Goal: Information Seeking & Learning: Check status

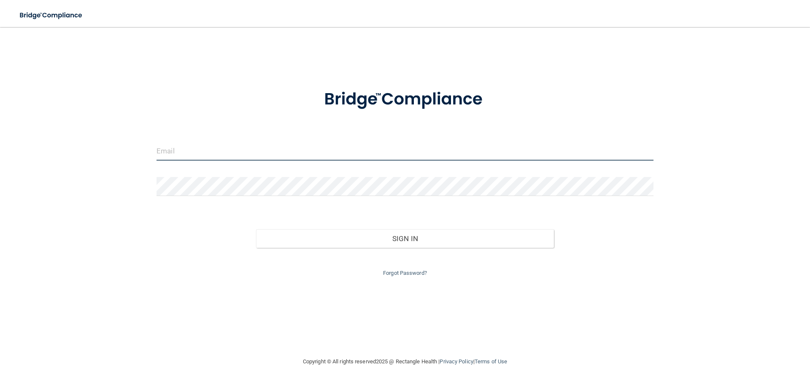
click at [193, 150] on input "email" at bounding box center [405, 151] width 497 height 19
type input "[EMAIL_ADDRESS][DOMAIN_NAME]"
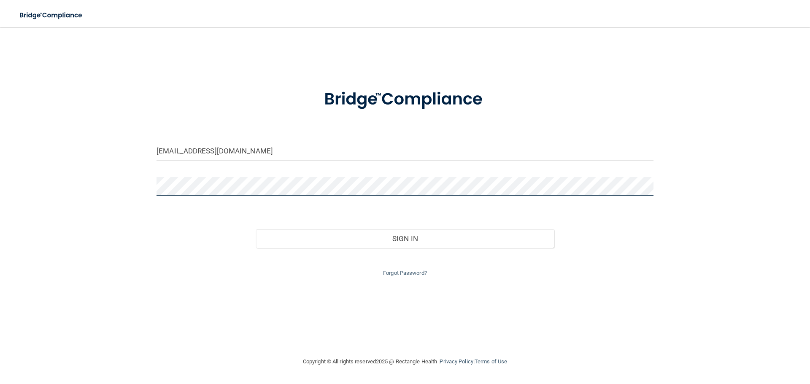
click at [256, 230] on button "Sign In" at bounding box center [405, 239] width 298 height 19
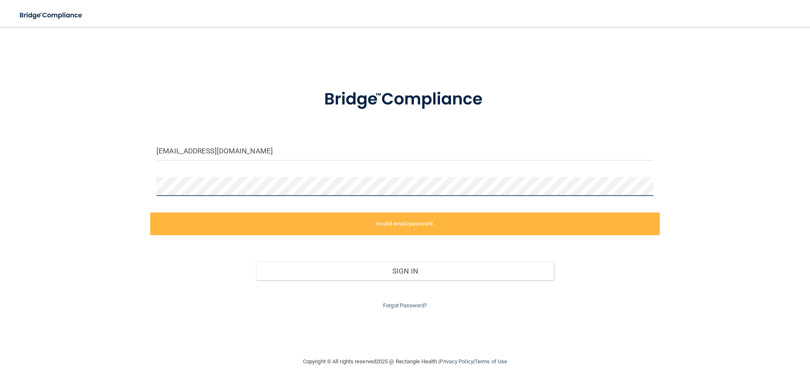
click at [26, 197] on div "[EMAIL_ADDRESS][DOMAIN_NAME] Invalid email/password. You don't have permission …" at bounding box center [405, 191] width 776 height 313
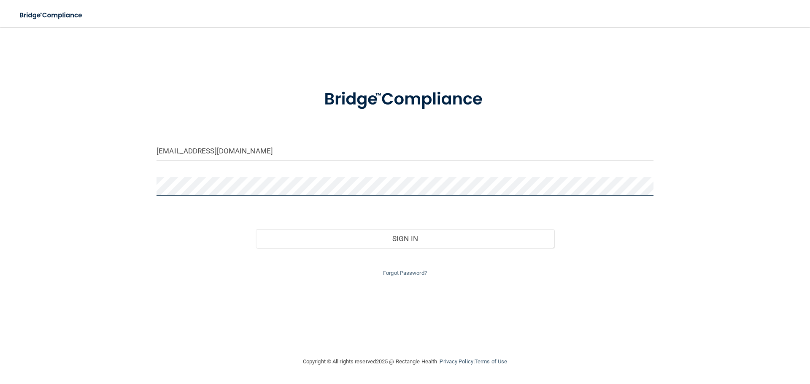
click at [256, 230] on button "Sign In" at bounding box center [405, 239] width 298 height 19
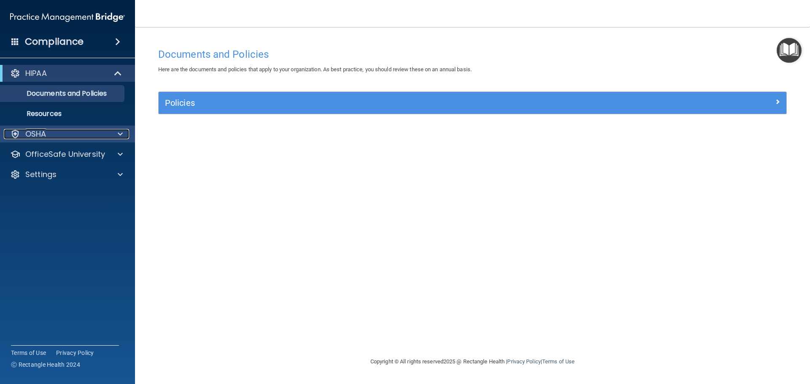
click at [123, 134] on div at bounding box center [118, 134] width 21 height 10
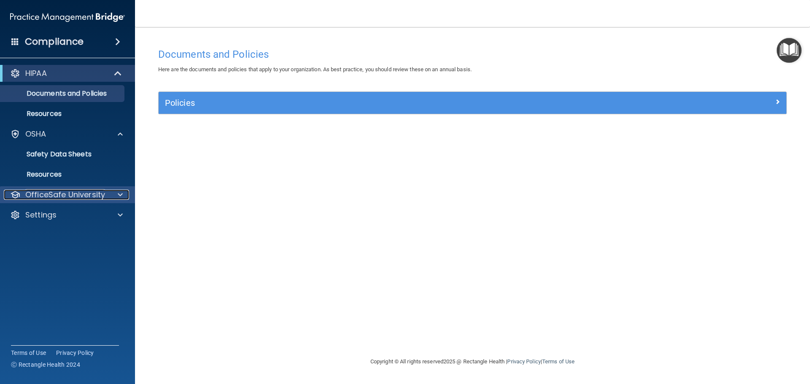
click at [117, 194] on div at bounding box center [118, 195] width 21 height 10
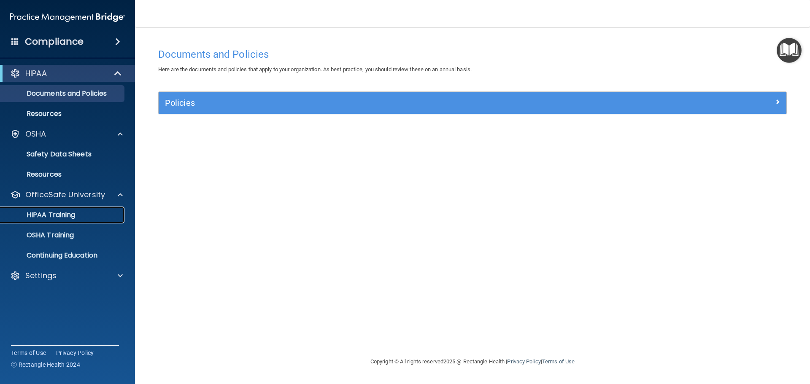
click at [57, 217] on p "HIPAA Training" at bounding box center [40, 215] width 70 height 8
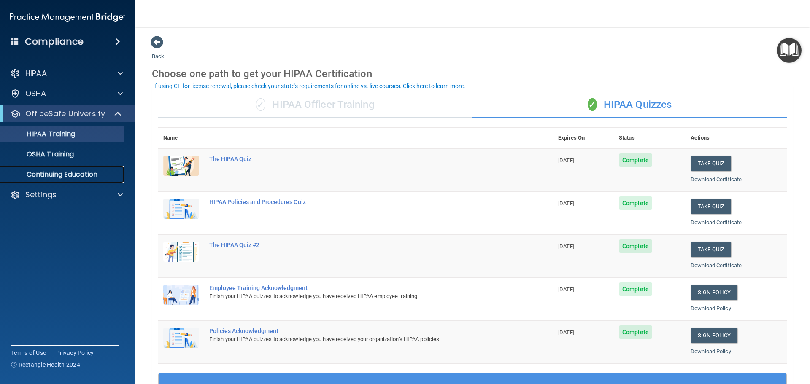
click at [55, 178] on p "Continuing Education" at bounding box center [62, 174] width 115 height 8
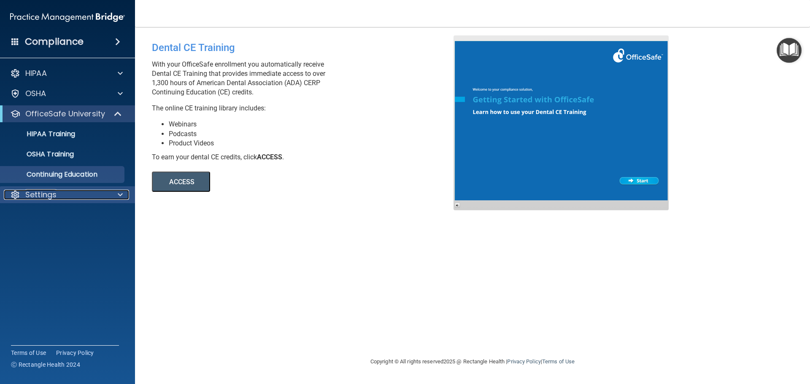
click at [93, 194] on div "Settings" at bounding box center [56, 195] width 105 height 10
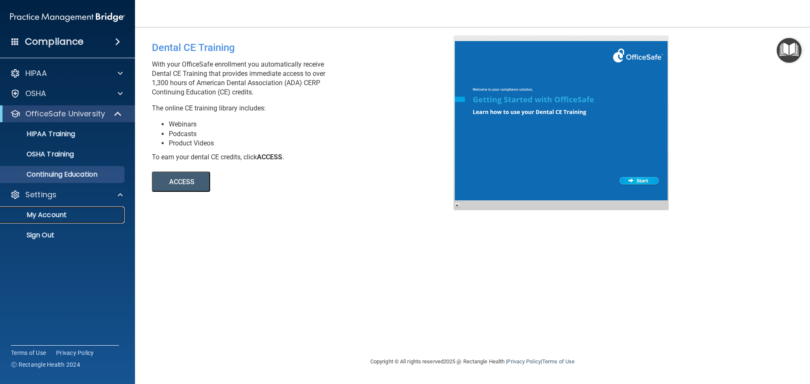
click at [52, 216] on p "My Account" at bounding box center [62, 215] width 115 height 8
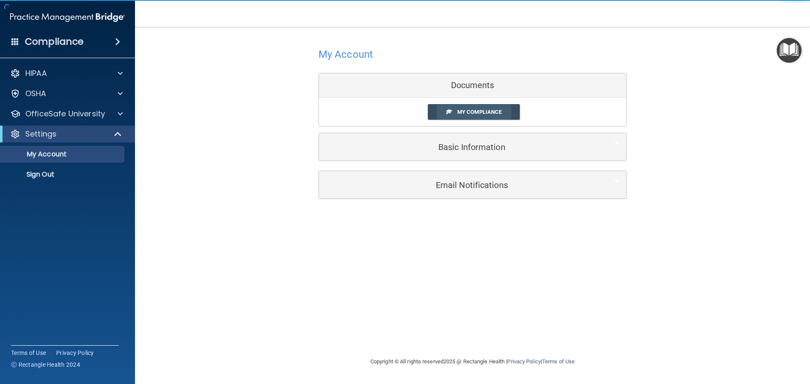
click at [464, 110] on span "My Compliance" at bounding box center [479, 112] width 44 height 6
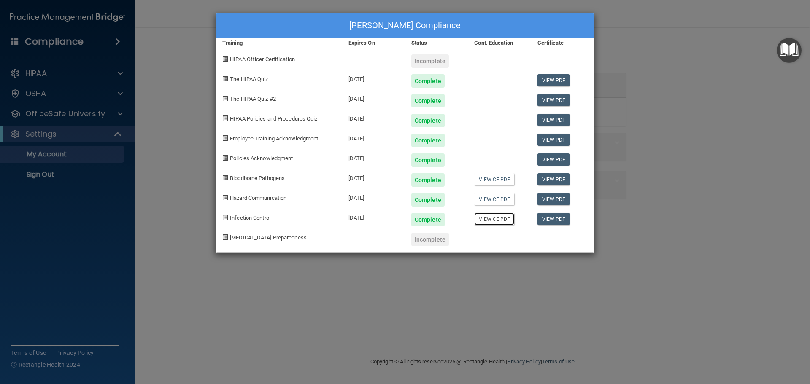
click at [495, 218] on link "View CE PDF" at bounding box center [494, 219] width 40 height 12
click at [565, 317] on div "[PERSON_NAME] Compliance Training Expires On Status Cont. Education Certificate…" at bounding box center [405, 192] width 810 height 384
